Goal: Find specific page/section: Find specific page/section

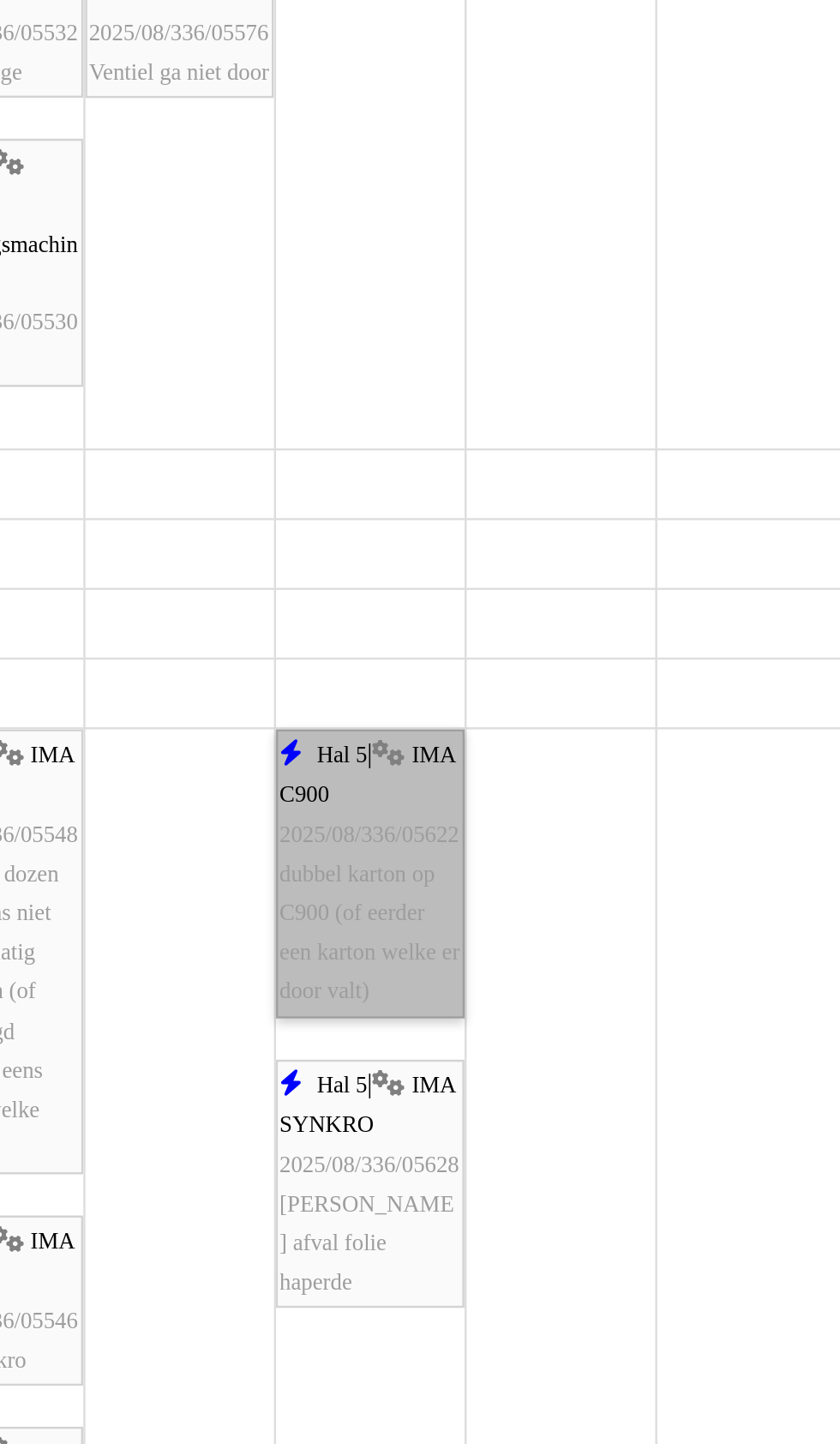
click at [464, 924] on link "Hal 5 | IMA C900 2025/08/336/05622 dubbel karton op C900 (of eerder een karton …" at bounding box center [454, 882] width 79 height 120
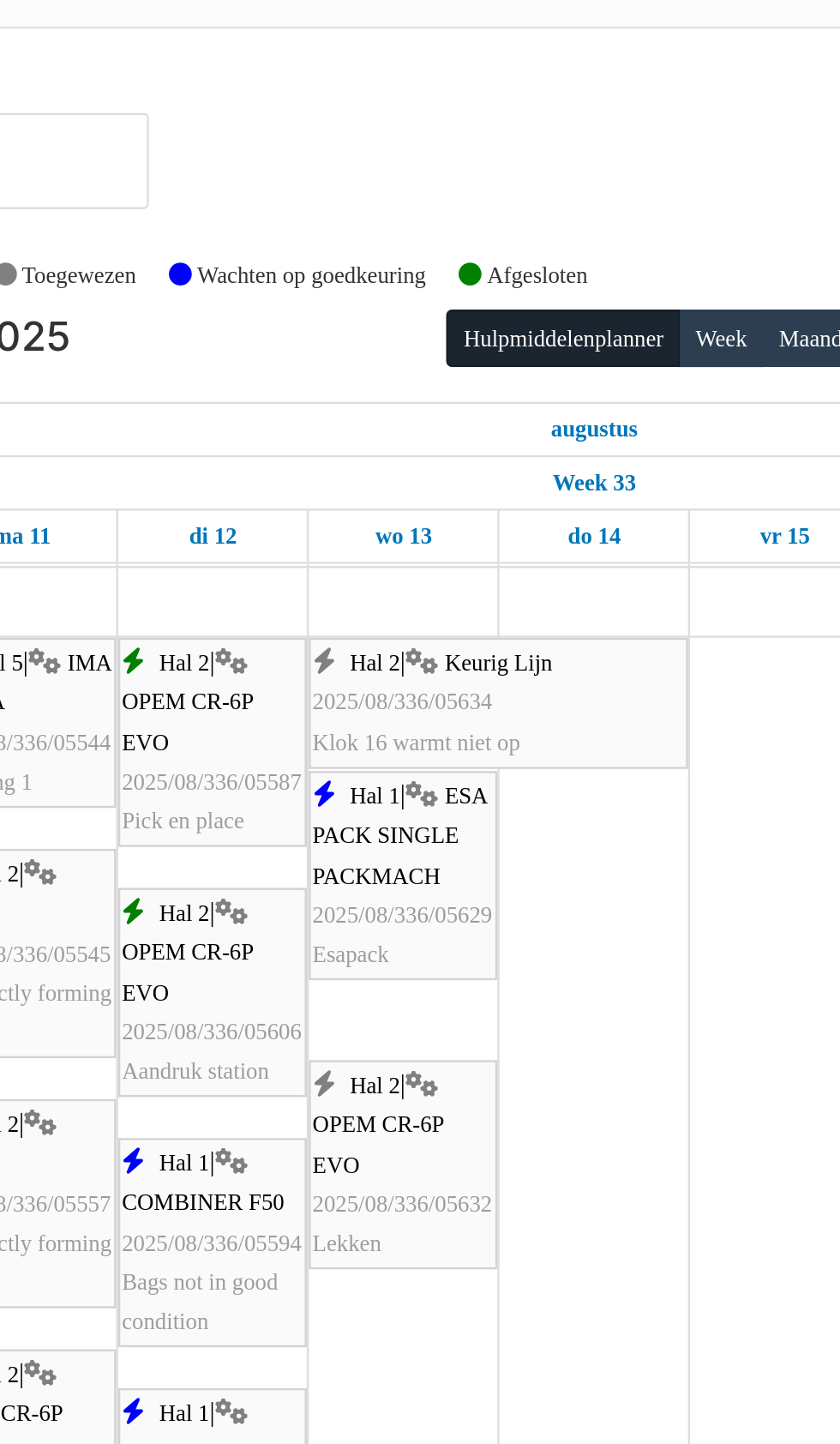
scroll to position [321, 0]
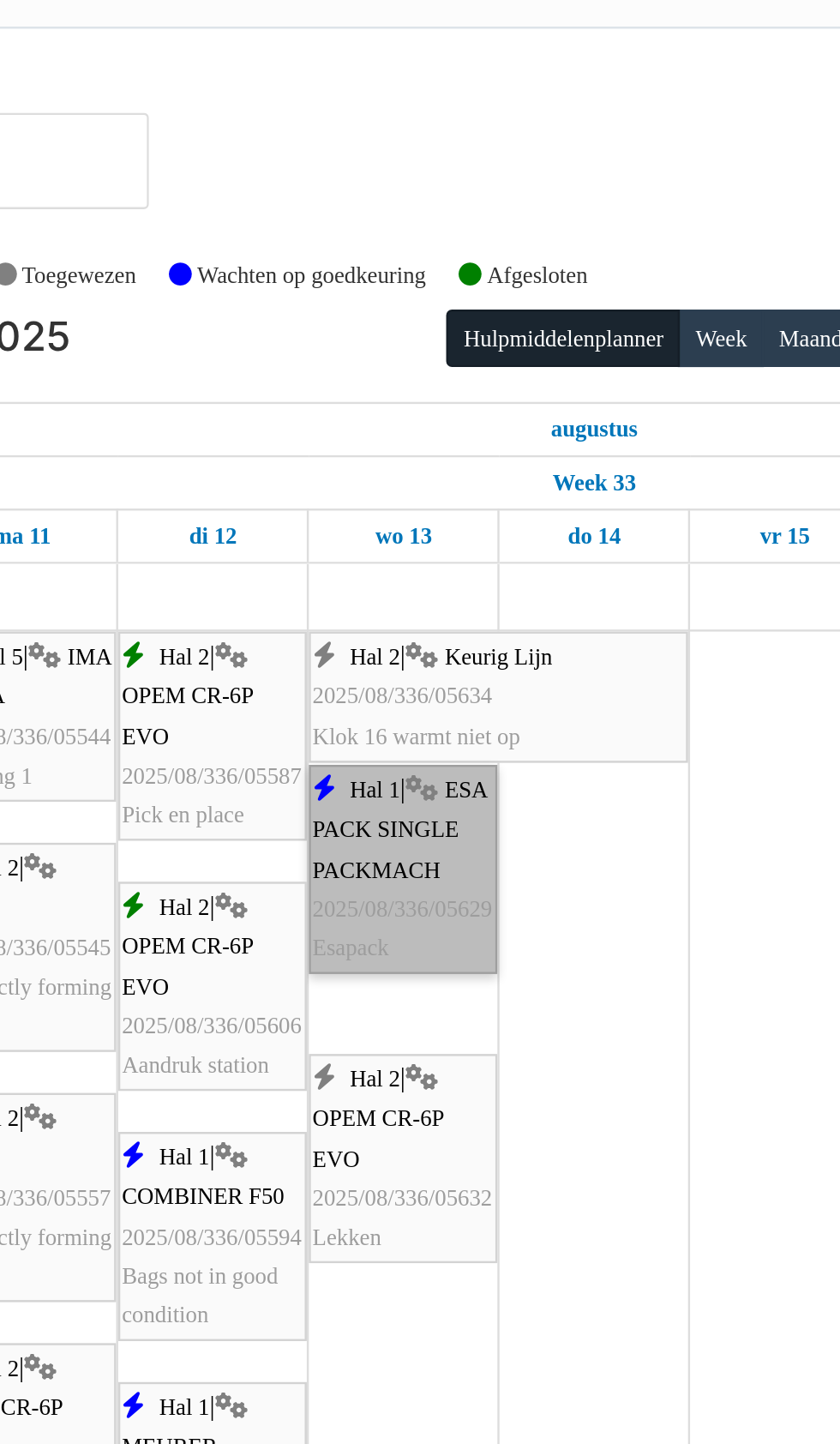
click at [460, 370] on link "Hal 1 | ESA PACK SINGLE PACKMACH 2025/08/336/05629 Esapack" at bounding box center [454, 363] width 79 height 88
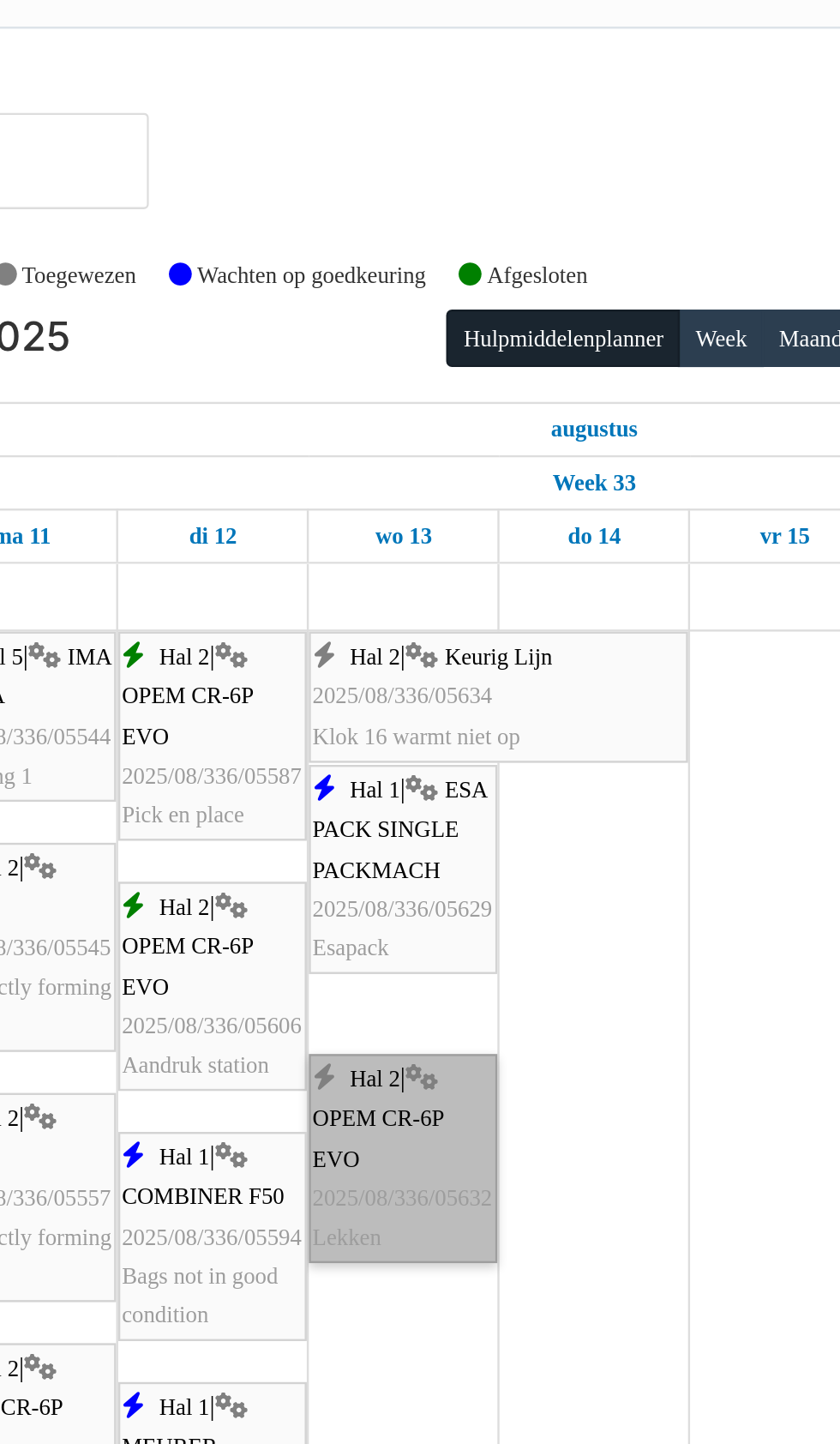
click at [466, 505] on link "Hal 2 | OPEM CR-6P EVO 2025/08/336/05632 Lekken" at bounding box center [454, 484] width 79 height 88
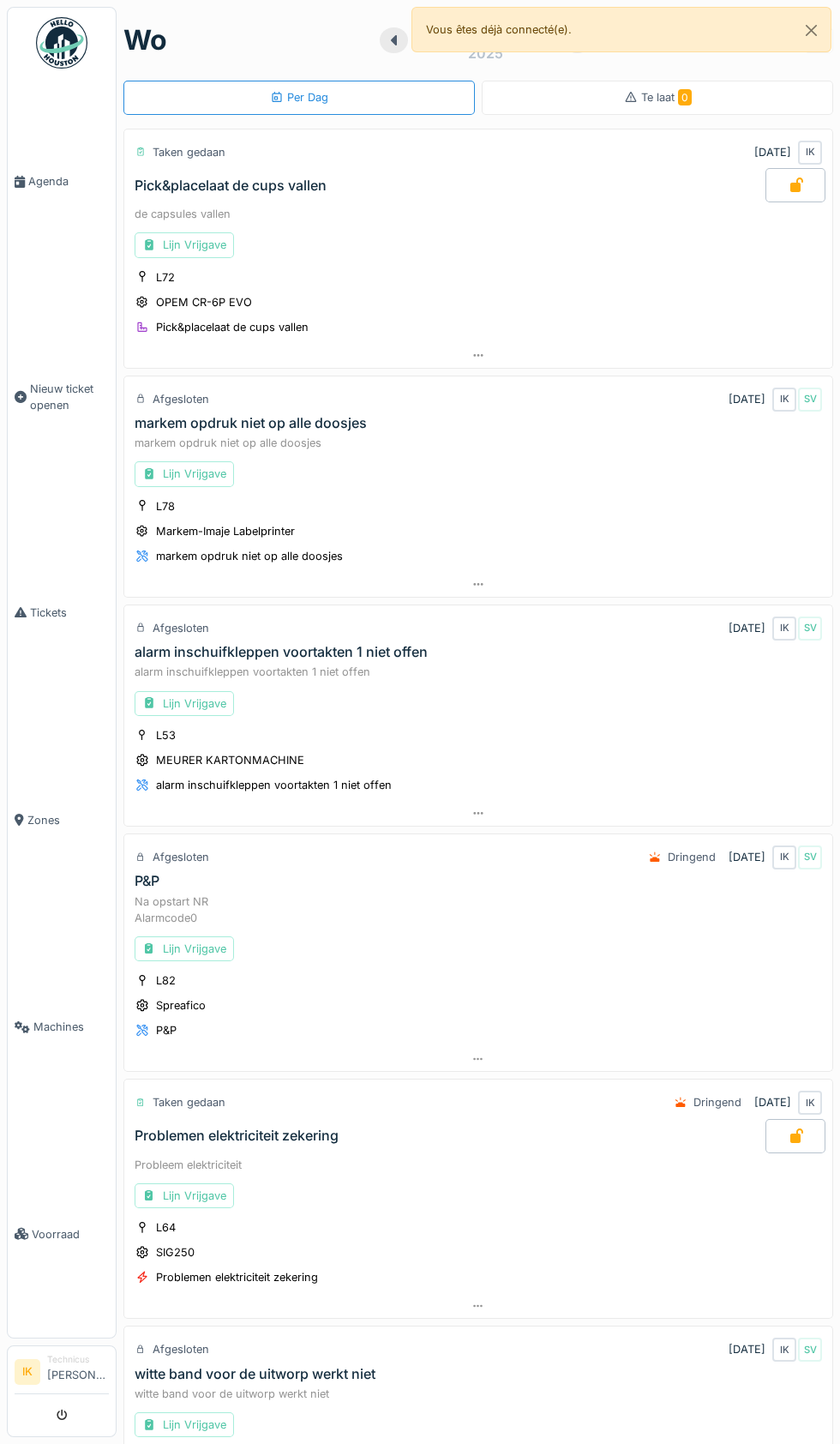
click at [42, 214] on link "Agenda" at bounding box center [62, 181] width 108 height 208
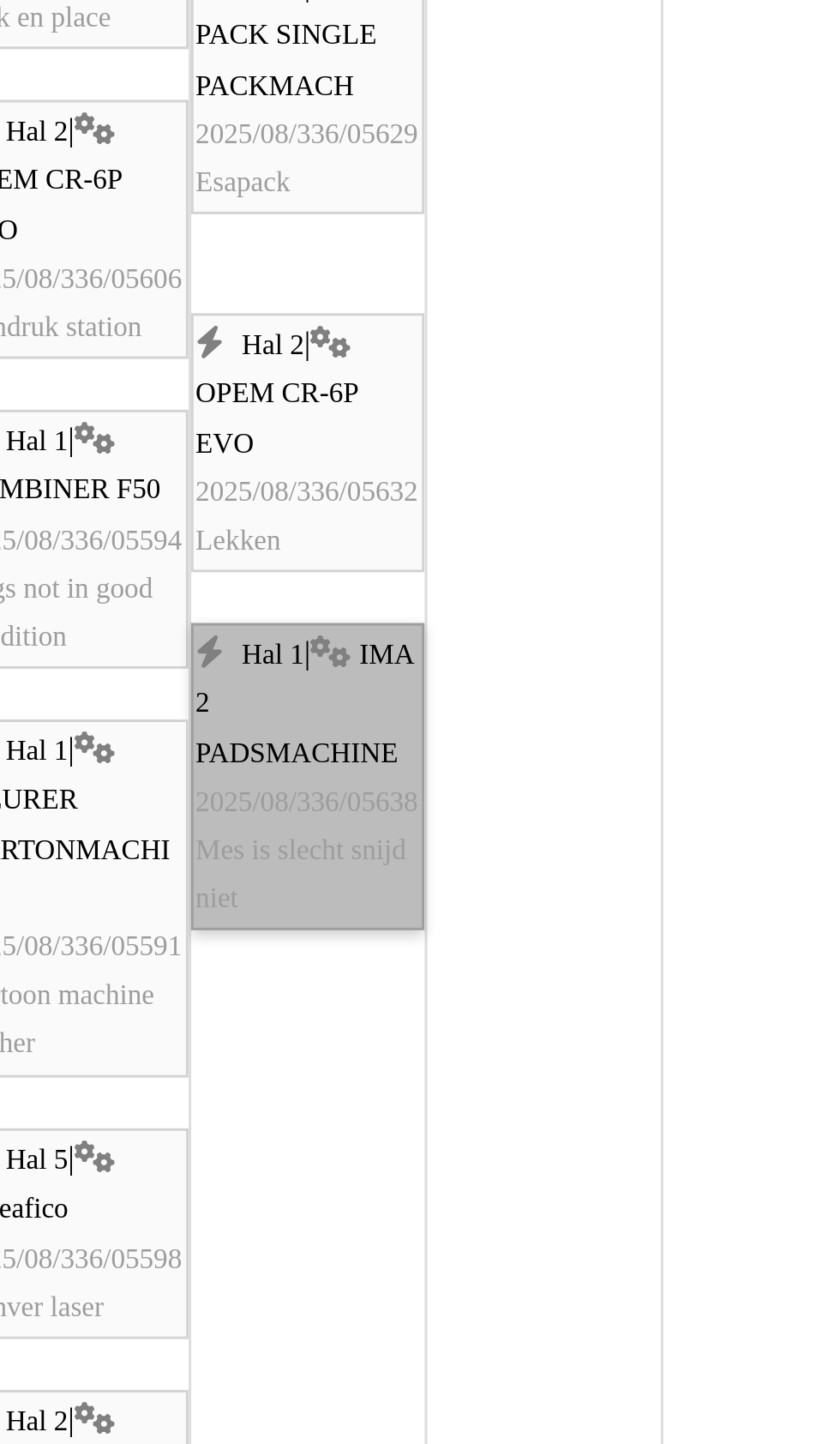
click at [454, 930] on link "Hal 1 | IMA 2 PADSMACHINE 2025/08/336/05638 Mes is slecht snijd niet" at bounding box center [454, 917] width 79 height 103
